Goal: Transaction & Acquisition: Purchase product/service

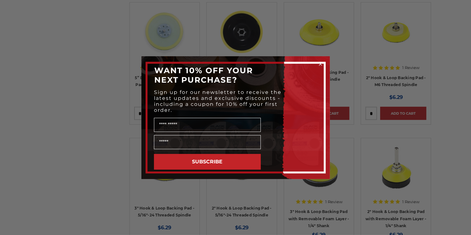
scroll to position [692, 0]
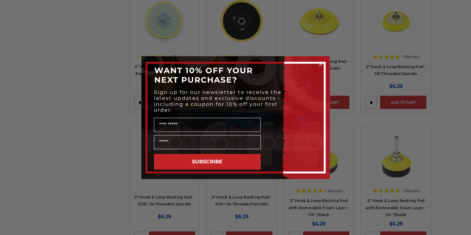
click at [320, 64] on circle "Close dialog" at bounding box center [320, 64] width 6 height 6
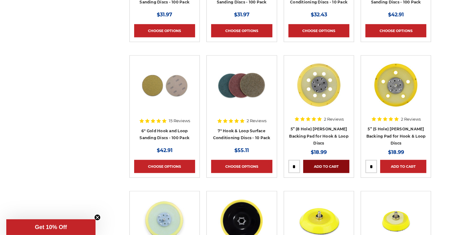
scroll to position [503, 0]
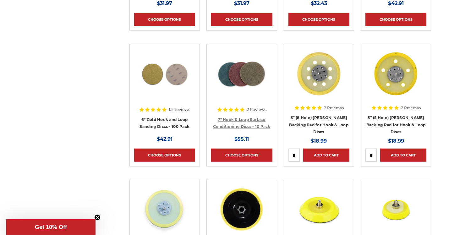
click at [251, 119] on link "7" Hook & Loop Surface Conditioning Discs - 10 Pack" at bounding box center [242, 123] width 58 height 12
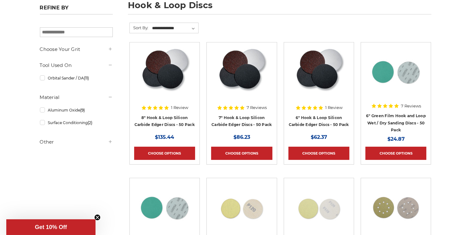
scroll to position [94, 0]
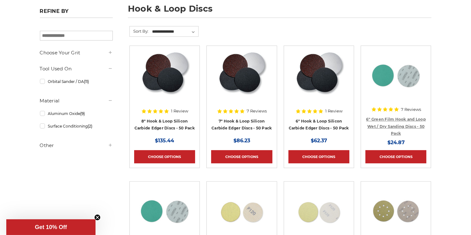
click at [393, 125] on link "6" Green Film Hook and Loop Wet / Dry Sanding Discs - 50 Pack" at bounding box center [396, 126] width 60 height 19
